Goal: Transaction & Acquisition: Purchase product/service

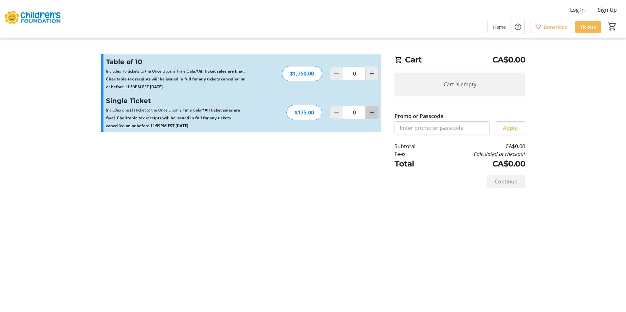
click at [372, 115] on mat-icon "Increment by one" at bounding box center [372, 113] width 8 height 8
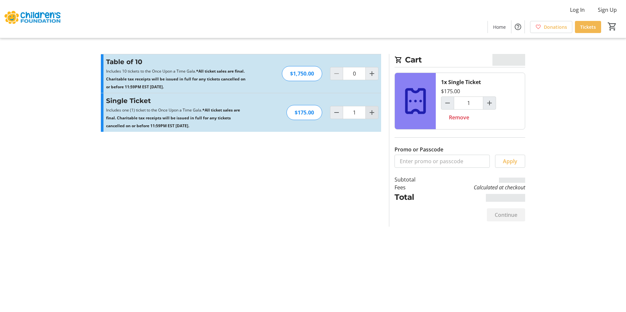
click at [371, 111] on mat-icon "Increment by one" at bounding box center [372, 113] width 8 height 8
type input "2"
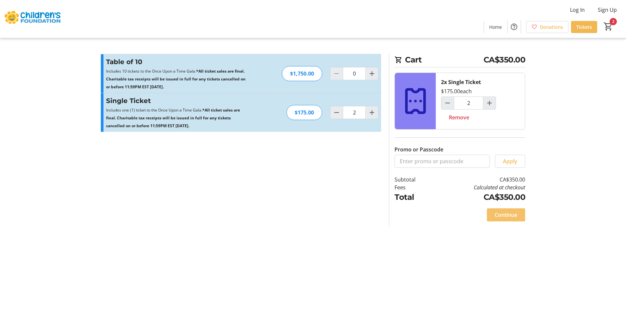
click at [499, 216] on span "Continue" at bounding box center [506, 215] width 23 height 8
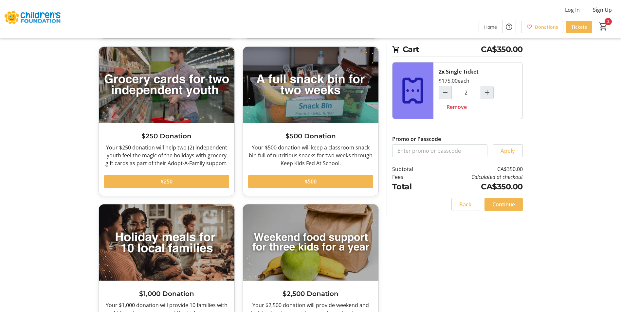
scroll to position [229, 0]
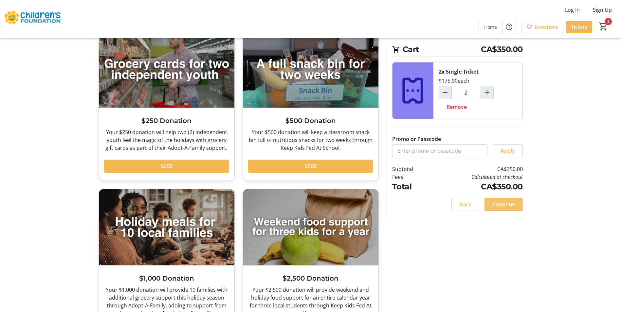
click at [497, 204] on span "Continue" at bounding box center [504, 205] width 23 height 8
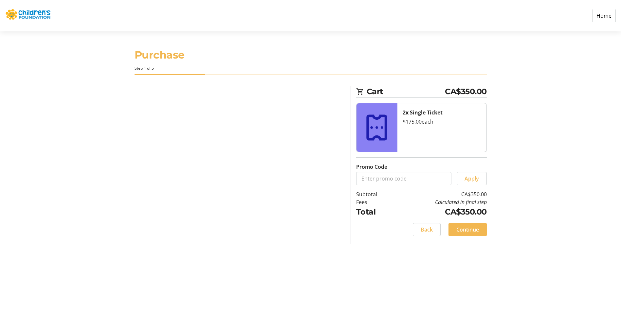
select select
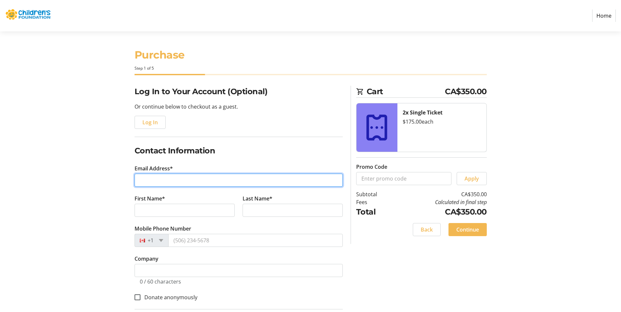
drag, startPoint x: 154, startPoint y: 179, endPoint x: 160, endPoint y: 183, distance: 7.5
click at [154, 179] on input "Email Address*" at bounding box center [239, 180] width 208 height 13
type input "[PERSON_NAME][EMAIL_ADDRESS][PERSON_NAME][DOMAIN_NAME]"
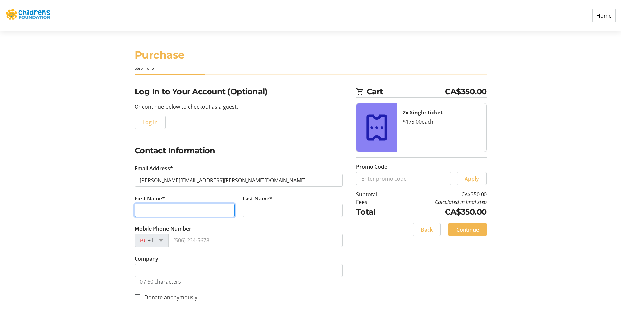
type input "[PERSON_NAME]"
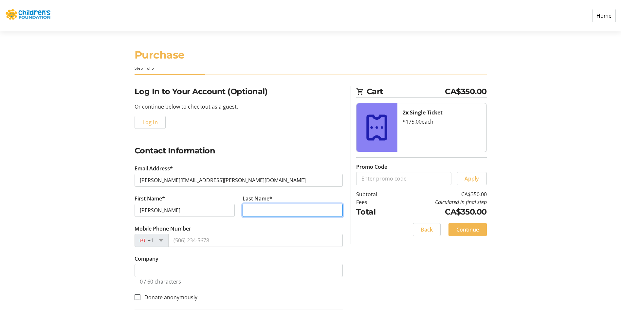
type input "[PERSON_NAME]"
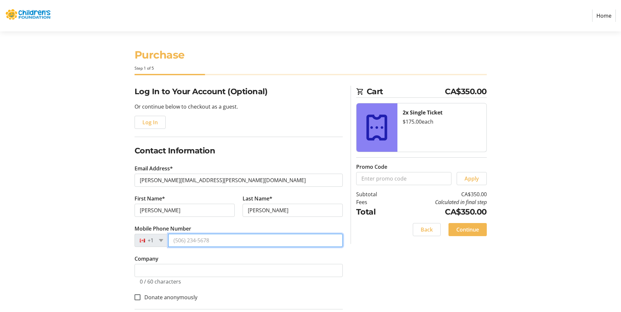
type input "[PHONE_NUMBER]"
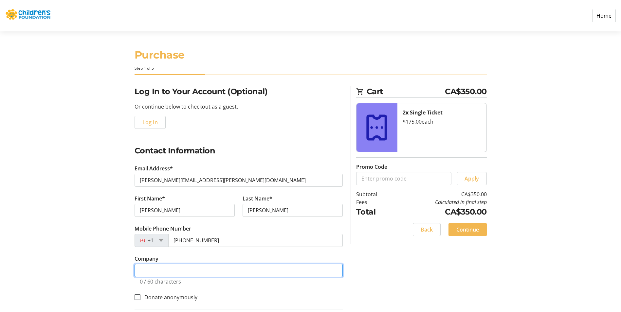
type input "House of Commons"
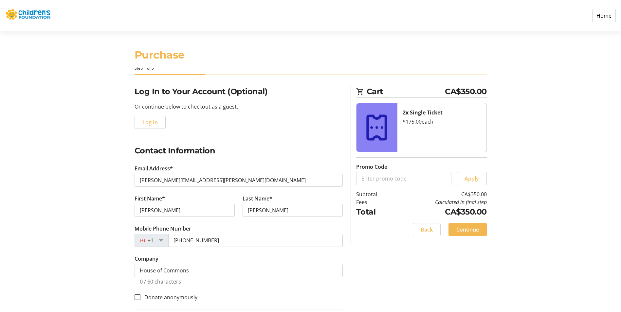
type input "[STREET_ADDRESS][PERSON_NAME]"
type input "Guelph"
type input "N1H3N4"
select select "CA"
select select "ON"
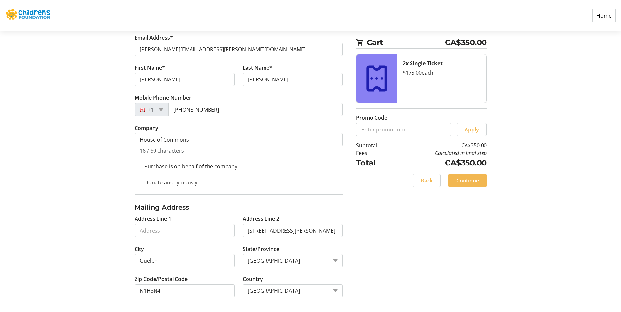
scroll to position [132, 0]
click at [310, 232] on input "[STREET_ADDRESS][PERSON_NAME]" at bounding box center [293, 229] width 100 height 13
drag, startPoint x: 310, startPoint y: 232, endPoint x: 241, endPoint y: 232, distance: 68.8
click at [241, 232] on tr-form-field "Address Line 2 [STREET_ADDRESS][PERSON_NAME]" at bounding box center [293, 229] width 108 height 30
type input "[STREET_ADDRESS]"
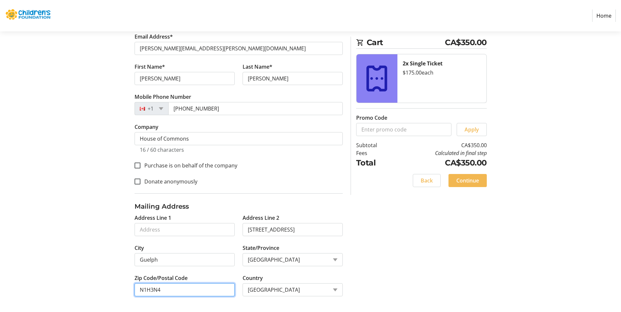
click at [160, 290] on input "N1H3N4" at bounding box center [185, 290] width 100 height 13
type input "N1L1L3"
click at [466, 184] on span "Continue" at bounding box center [467, 181] width 23 height 8
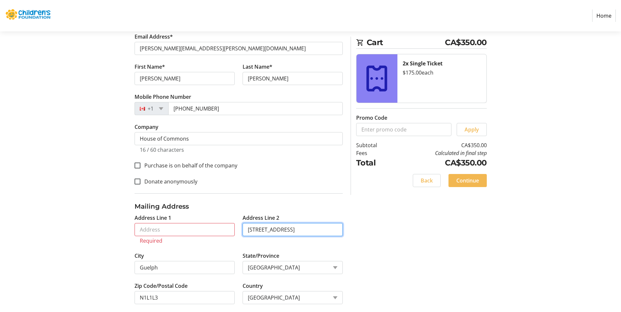
drag, startPoint x: 309, startPoint y: 230, endPoint x: 247, endPoint y: 229, distance: 62.5
click at [247, 229] on input "[STREET_ADDRESS]" at bounding box center [293, 229] width 100 height 13
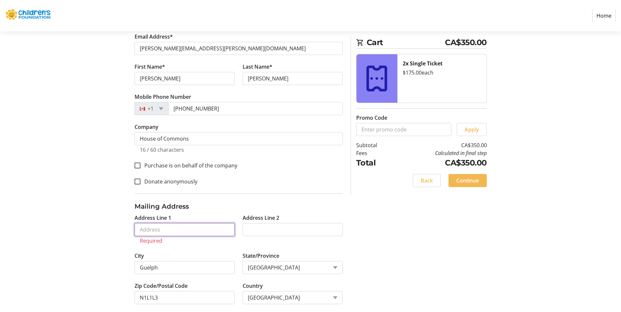
click at [142, 230] on input "Address Line 1" at bounding box center [185, 229] width 100 height 13
paste input "[STREET_ADDRESS]"
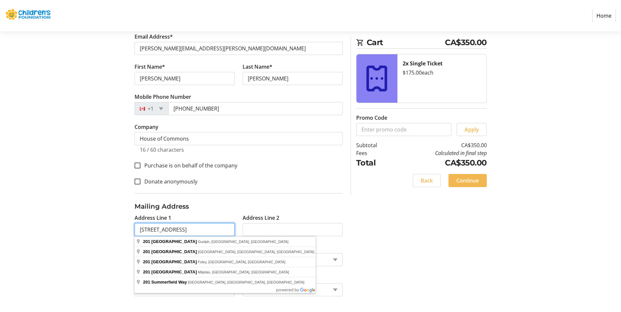
type input "[STREET_ADDRESS]"
click at [411, 222] on div "Log In to Your Account (Optional) Or continue below to checkout as a guest. Log…" at bounding box center [311, 133] width 432 height 359
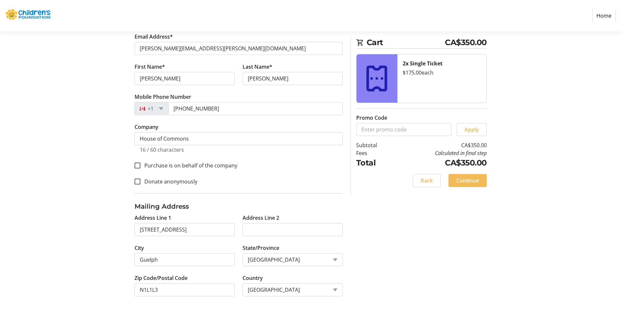
click at [467, 183] on span "Continue" at bounding box center [467, 181] width 23 height 8
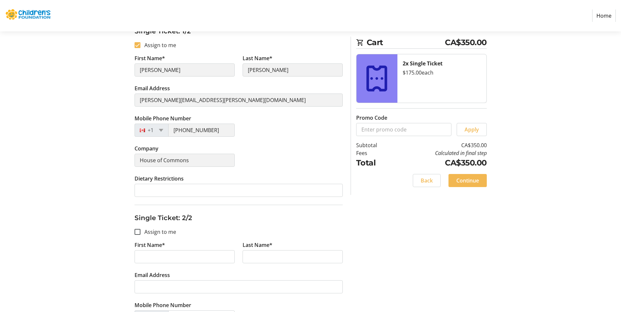
scroll to position [206, 0]
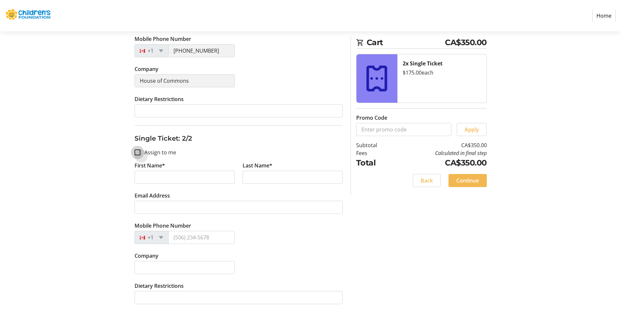
click at [138, 152] on input "Assign to me" at bounding box center [138, 153] width 6 height 6
checkbox input "true"
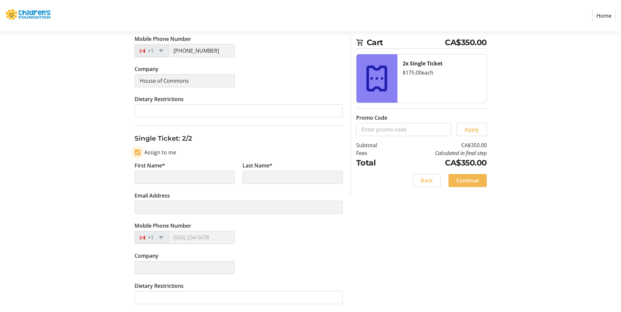
type input "[PERSON_NAME]"
type input "[PERSON_NAME][EMAIL_ADDRESS][PERSON_NAME][DOMAIN_NAME]"
type input "[PHONE_NUMBER]"
type input "House of Commons"
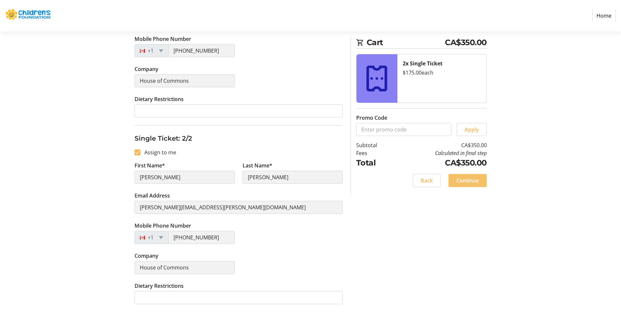
click at [460, 182] on span "Continue" at bounding box center [467, 181] width 23 height 8
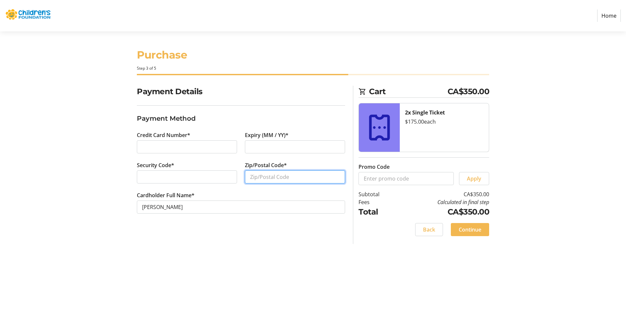
click at [253, 178] on input "Zip/Postal Code*" at bounding box center [295, 177] width 100 height 13
type input "N1L1L3"
click at [473, 233] on span "Continue" at bounding box center [470, 230] width 23 height 8
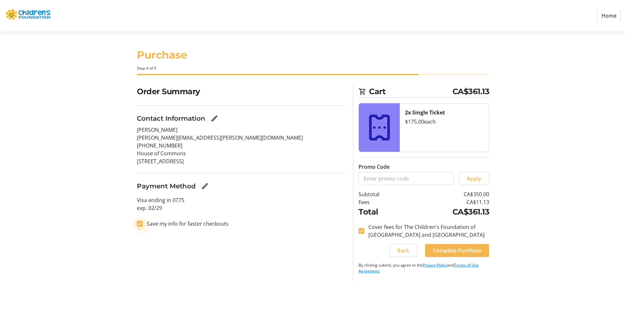
click at [140, 225] on input "Save my info for faster checkouts" at bounding box center [140, 224] width 6 height 6
checkbox input "false"
click at [469, 250] on span "Complete Purchase" at bounding box center [457, 251] width 48 height 8
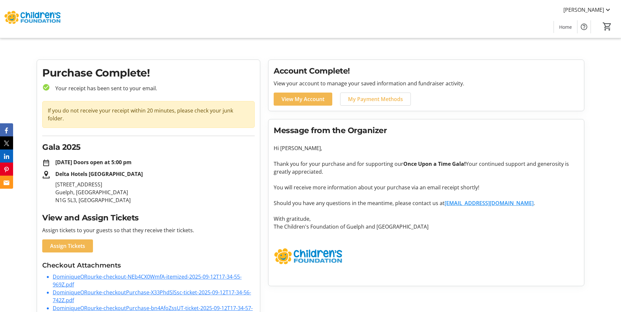
scroll to position [16, 0]
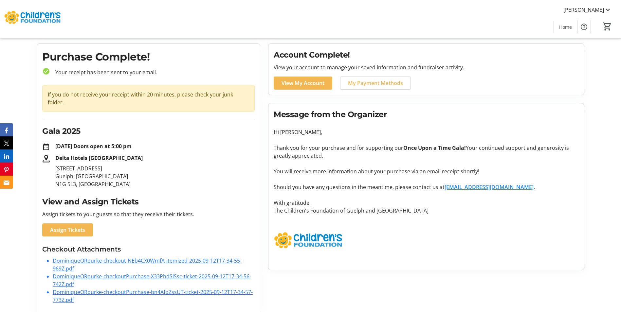
click at [141, 257] on link "DominiqueORourke-checkout-NEb4CX0WmfA-itemized-2025-09-12T17-34-55-969Z.pdf" at bounding box center [147, 264] width 189 height 15
click at [99, 273] on link "DominiqueORourke-checkoutPurchase-X33PhdSlSsc-ticket-2025-09-12T17-34-56-742Z.p…" at bounding box center [152, 280] width 198 height 15
click at [93, 289] on link "DominiqueORourke-checkoutPurchase-bn4AfoZssUT-ticket-2025-09-12T17-34-57-773Z.p…" at bounding box center [153, 296] width 200 height 15
